Goal: Transaction & Acquisition: Purchase product/service

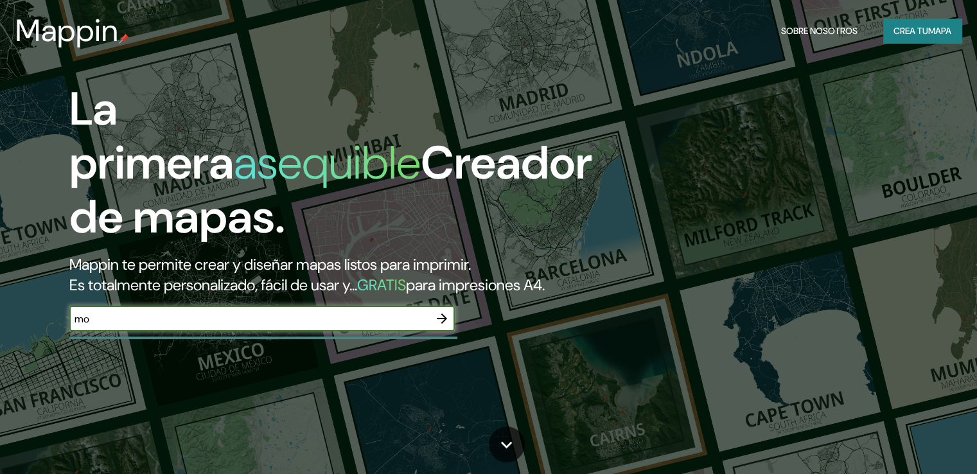
type input "[GEOGRAPHIC_DATA]"
click at [441, 326] on icon "button" at bounding box center [441, 318] width 15 height 15
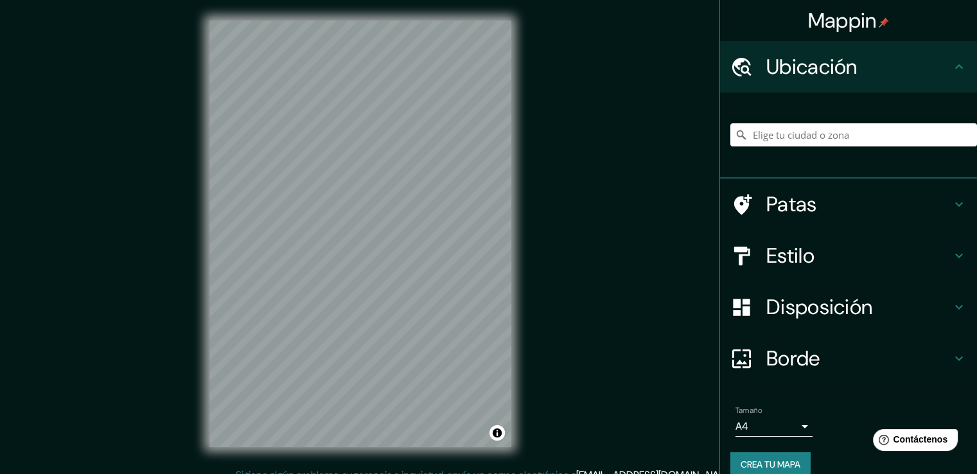
click at [797, 425] on body "Mappin Ubicación Patas Estilo Disposición Borde Elige un borde. Consejo : puede…" at bounding box center [488, 237] width 977 height 474
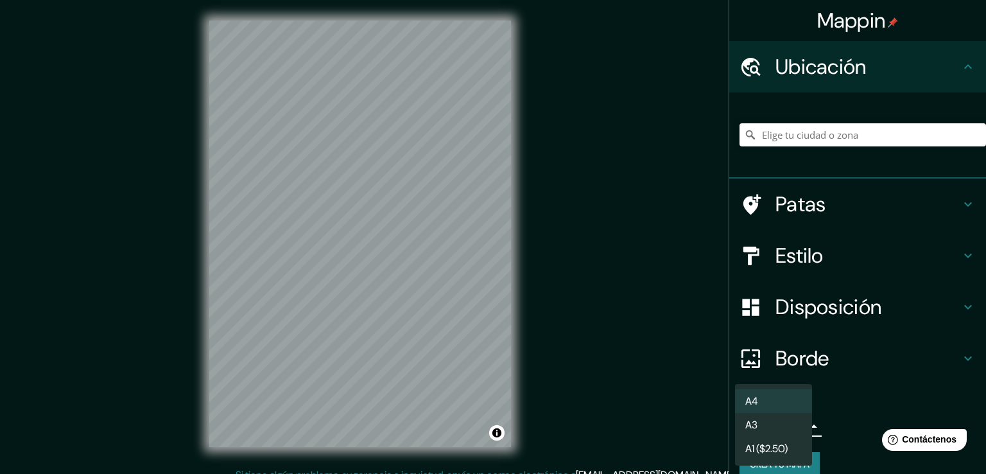
click at [787, 430] on li "A3" at bounding box center [773, 425] width 77 height 24
type input "a4"
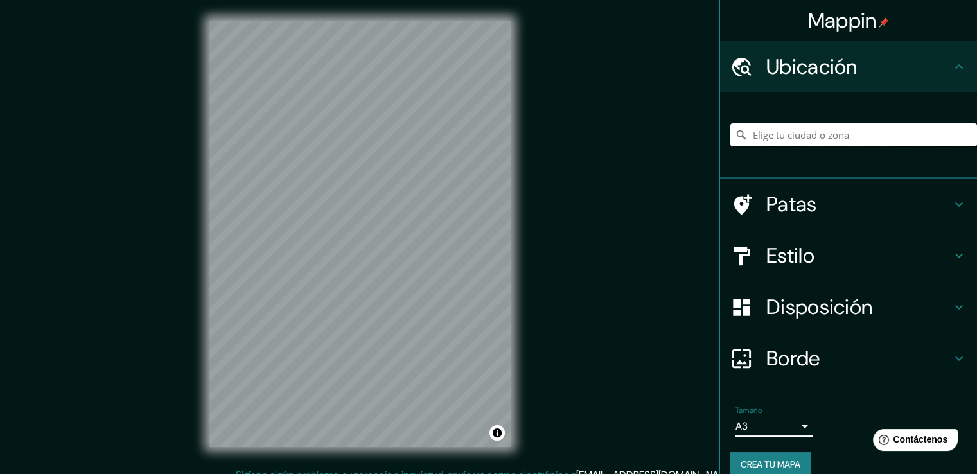
click at [813, 134] on input "Elige tu ciudad o zona" at bounding box center [853, 134] width 247 height 23
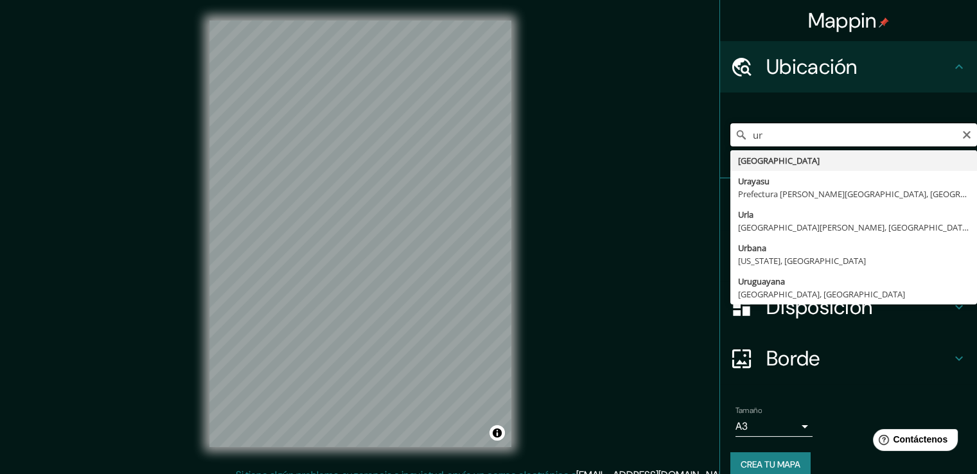
type input "u"
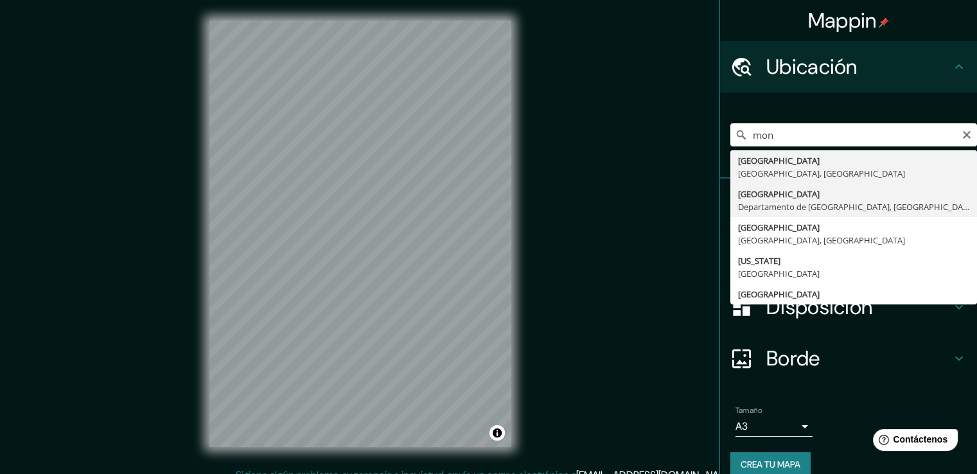
type input "[GEOGRAPHIC_DATA], [GEOGRAPHIC_DATA], [GEOGRAPHIC_DATA]"
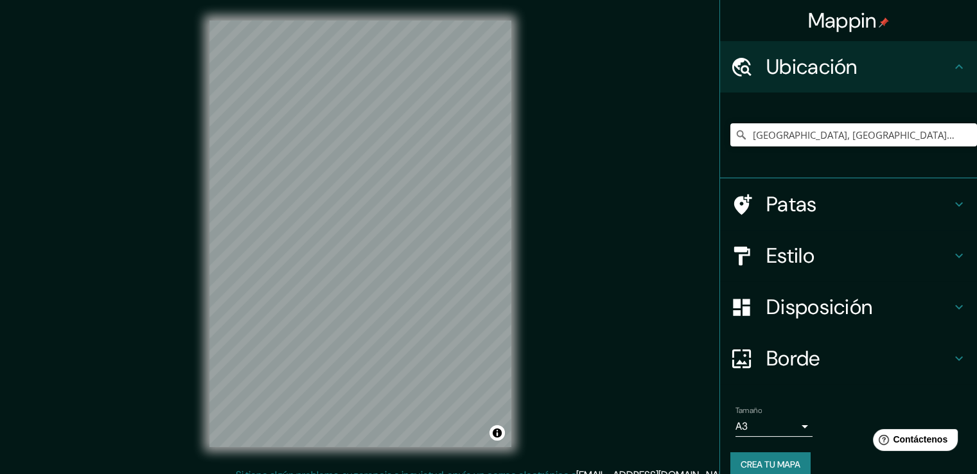
click at [834, 309] on font "Disposición" at bounding box center [819, 306] width 106 height 27
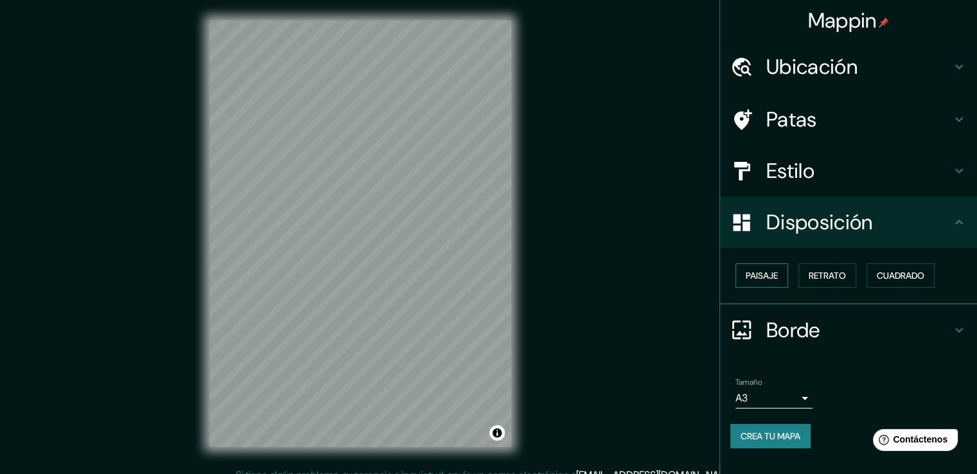
click at [778, 273] on font "Paisaje" at bounding box center [762, 276] width 32 height 12
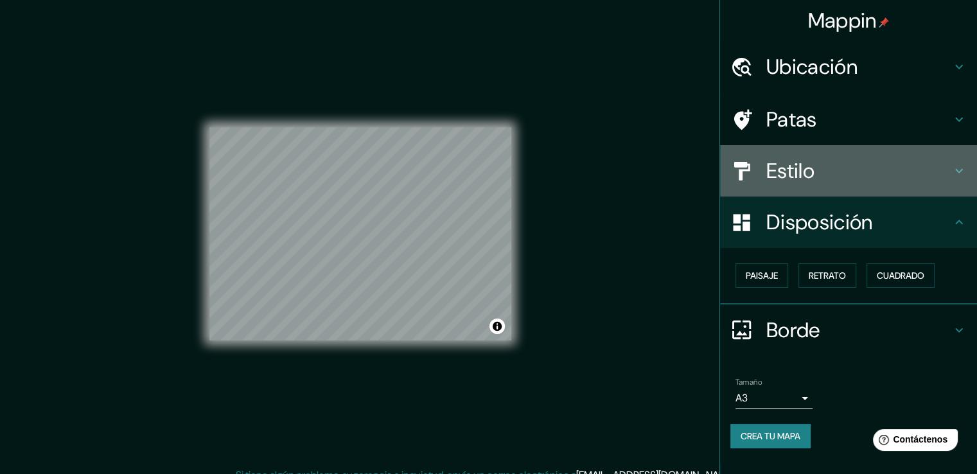
click at [834, 162] on h4 "Estilo" at bounding box center [858, 171] width 185 height 26
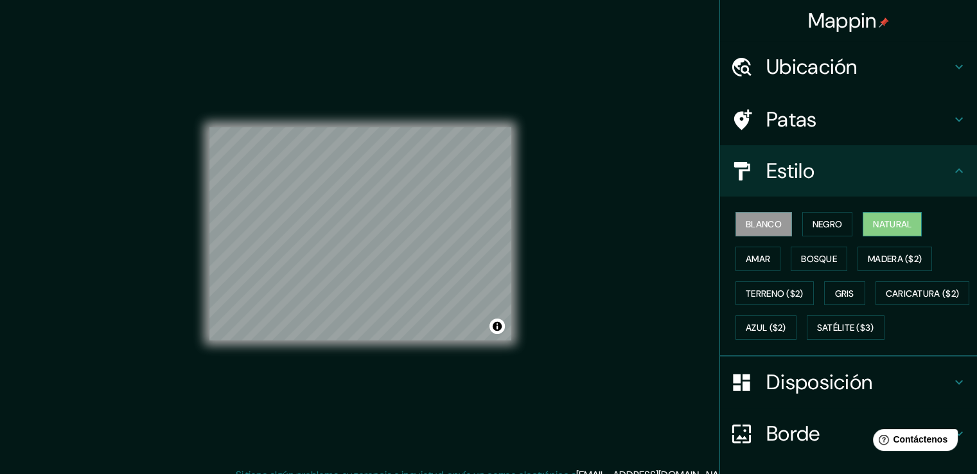
click at [882, 227] on font "Natural" at bounding box center [892, 224] width 39 height 12
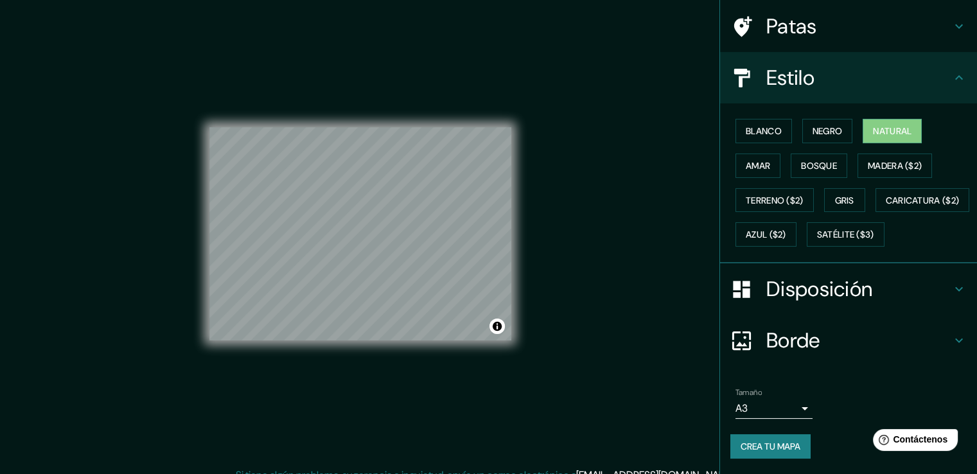
click at [785, 449] on font "Crea tu mapa" at bounding box center [770, 447] width 60 height 12
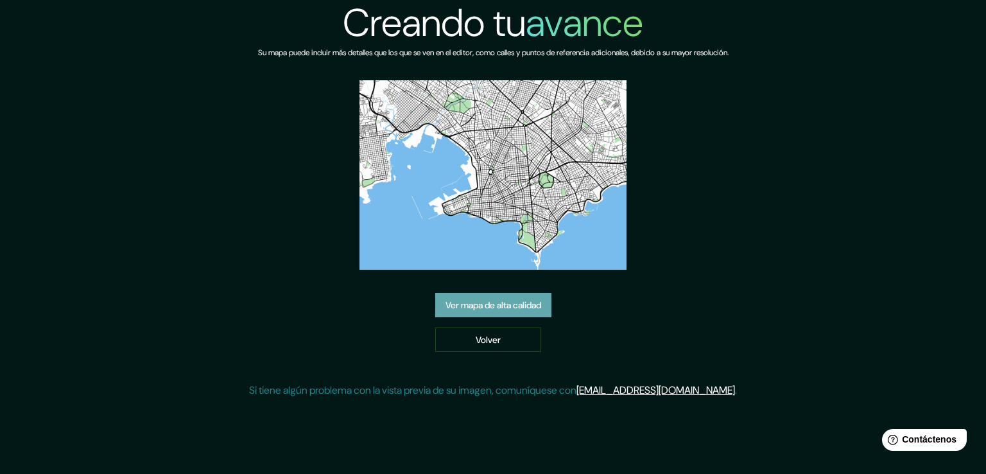
click at [504, 309] on font "Ver mapa de alta calidad" at bounding box center [494, 305] width 96 height 12
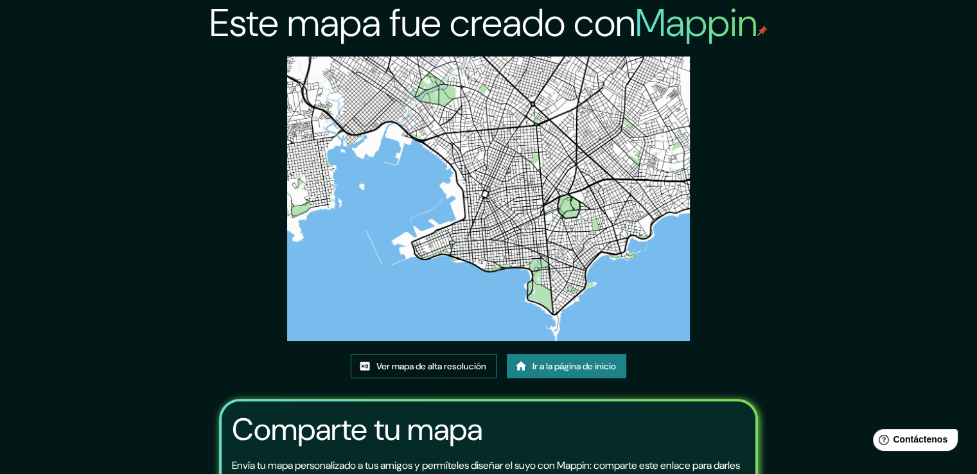
click at [432, 365] on font "Ver mapa de alta resolución" at bounding box center [431, 366] width 110 height 12
